Goal: Task Accomplishment & Management: Complete application form

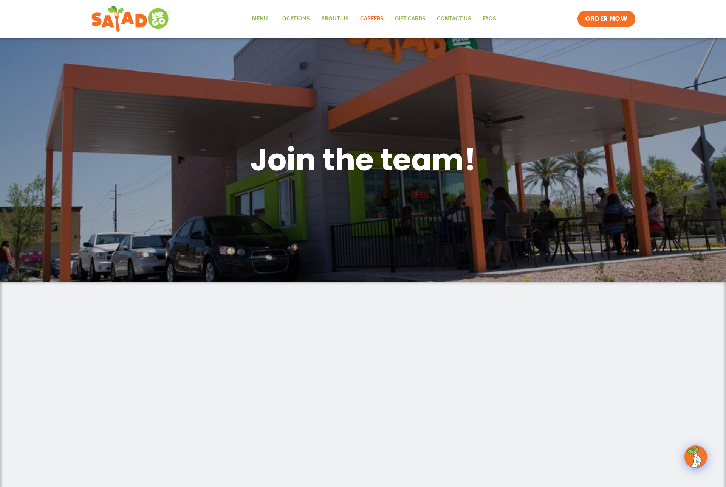
click at [355, 15] on link "Careers" at bounding box center [372, 18] width 35 height 17
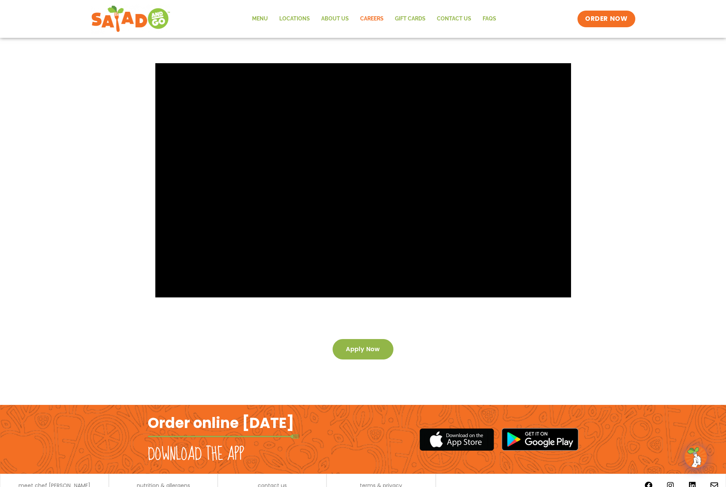
scroll to position [1431, 0]
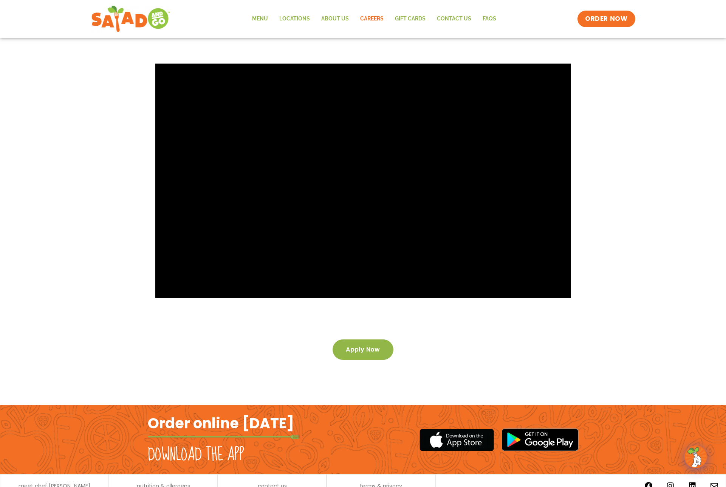
click at [372, 339] on link "Apply now" at bounding box center [363, 349] width 61 height 20
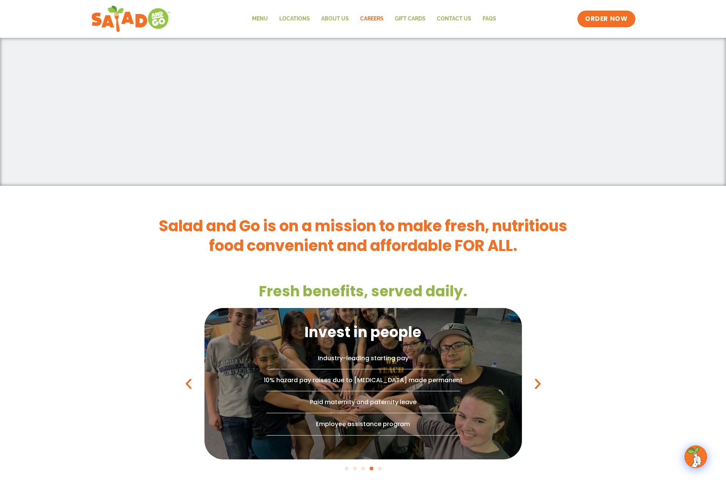
scroll to position [665, 0]
click at [531, 377] on icon "Next slide" at bounding box center [538, 384] width 14 height 14
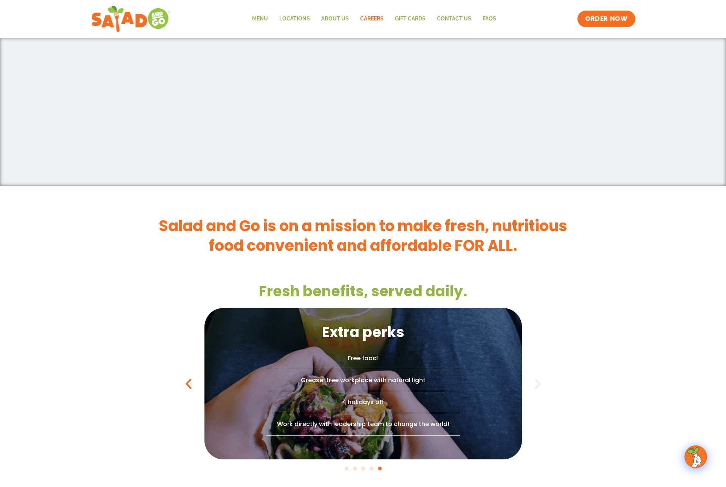
click at [531, 377] on icon "Next slide" at bounding box center [538, 384] width 14 height 14
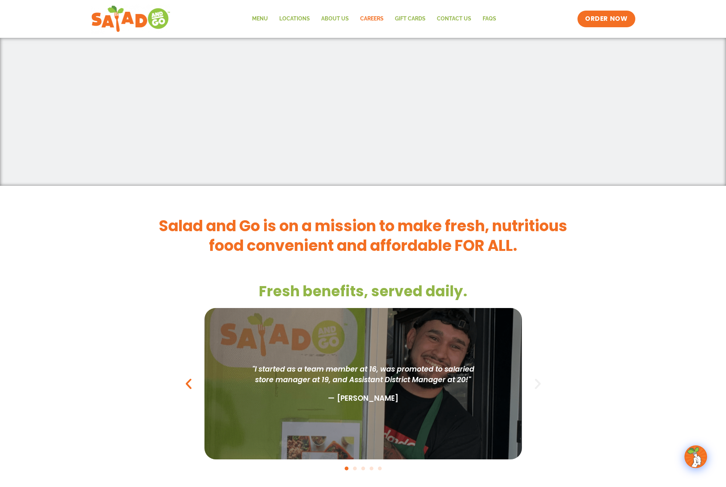
click at [531, 377] on icon "Next slide" at bounding box center [538, 384] width 14 height 14
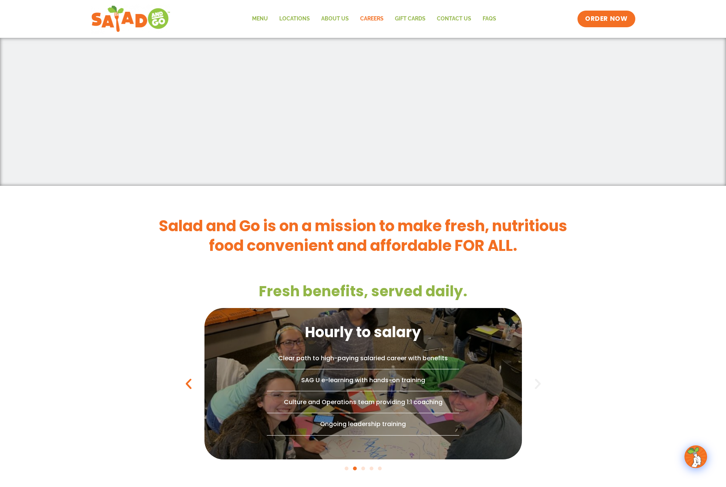
click at [531, 377] on icon "Next slide" at bounding box center [538, 384] width 14 height 14
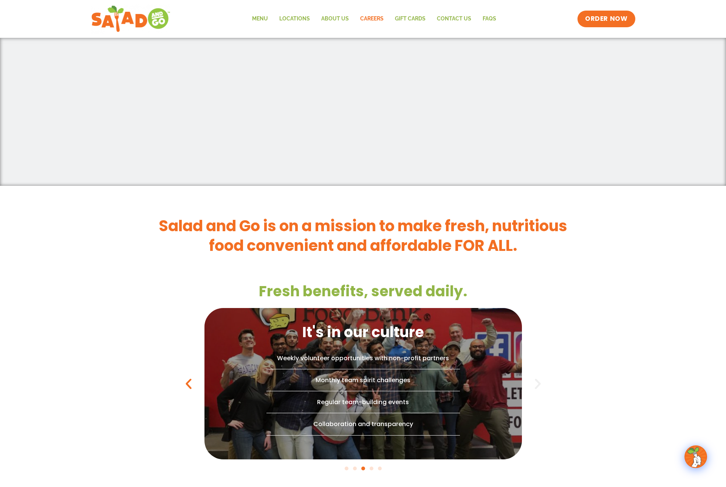
click at [531, 377] on icon "Next slide" at bounding box center [538, 384] width 14 height 14
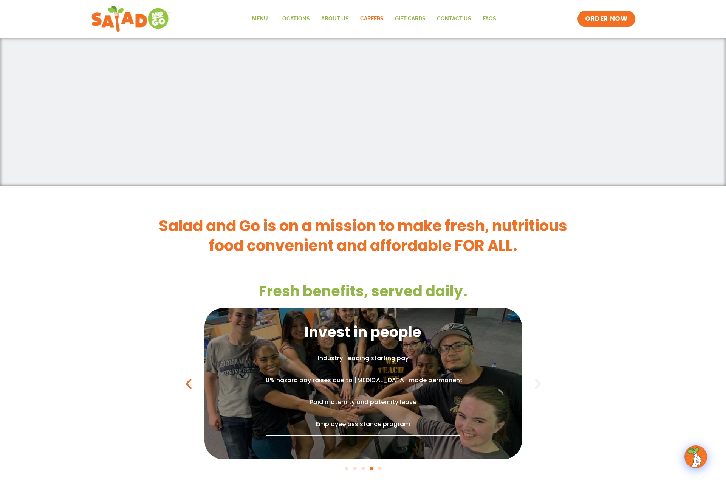
click at [531, 377] on icon "Next slide" at bounding box center [538, 384] width 14 height 14
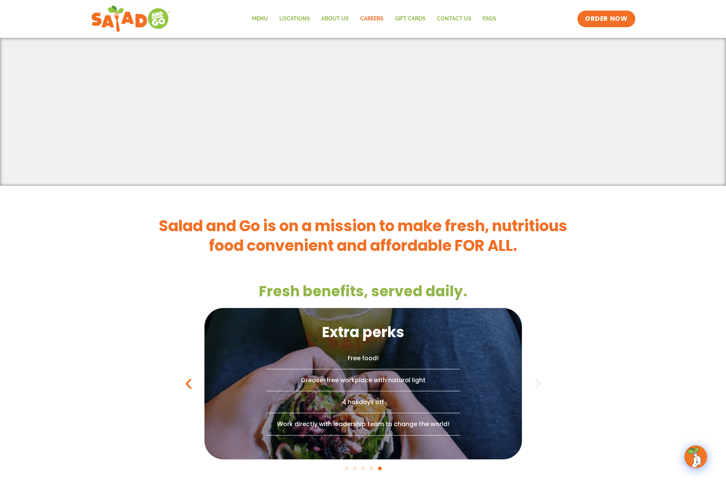
click at [531, 377] on icon "Next slide" at bounding box center [538, 384] width 14 height 14
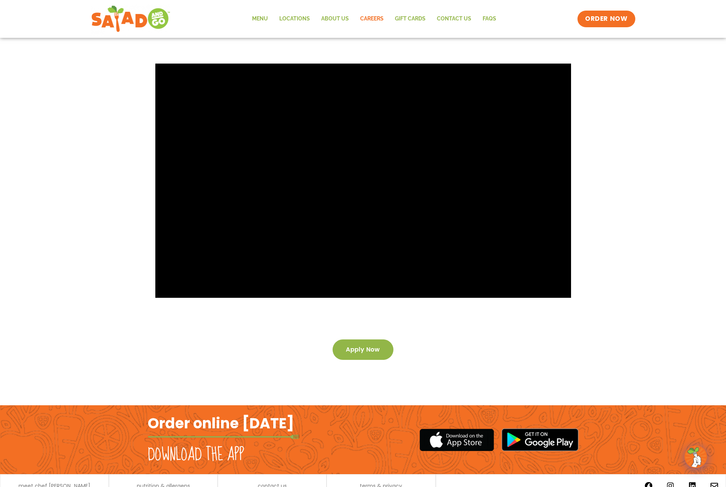
click at [368, 347] on span "Apply now" at bounding box center [363, 349] width 34 height 5
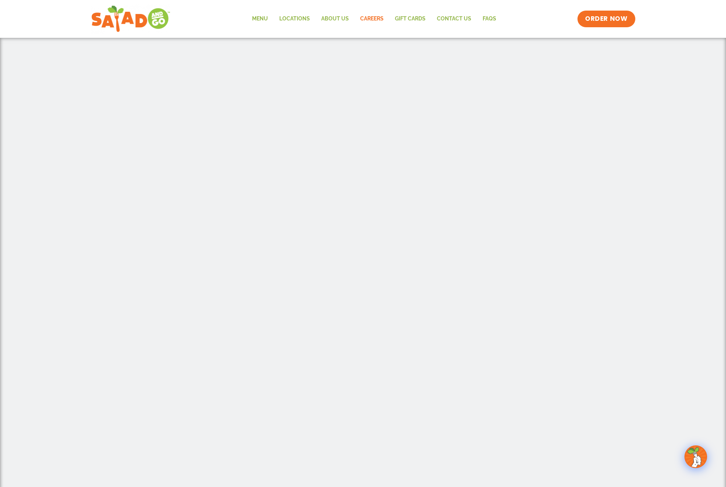
scroll to position [313, 0]
